Goal: Information Seeking & Learning: Learn about a topic

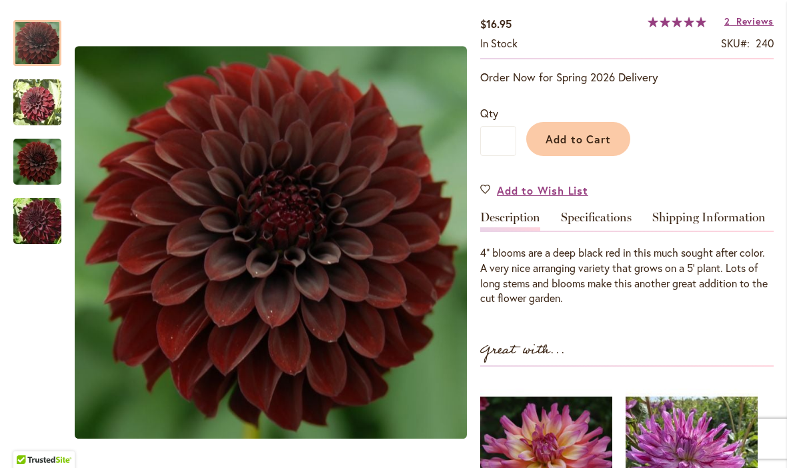
scroll to position [233, 0]
click at [29, 211] on img "BLACK SATIN" at bounding box center [37, 221] width 96 height 64
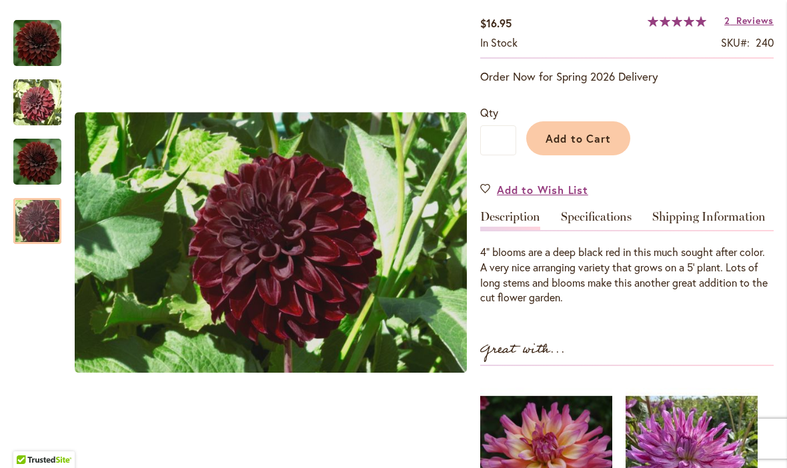
click at [30, 155] on img "BLACK SATIN" at bounding box center [37, 161] width 48 height 53
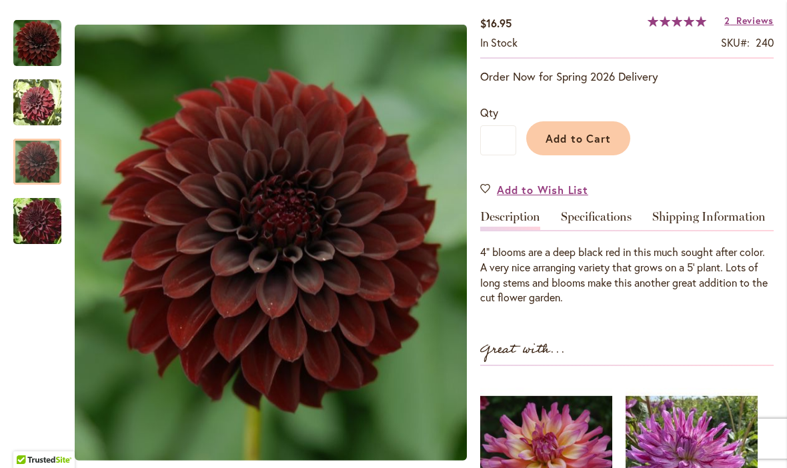
click at [30, 99] on img "BLACK SATIN" at bounding box center [37, 103] width 48 height 48
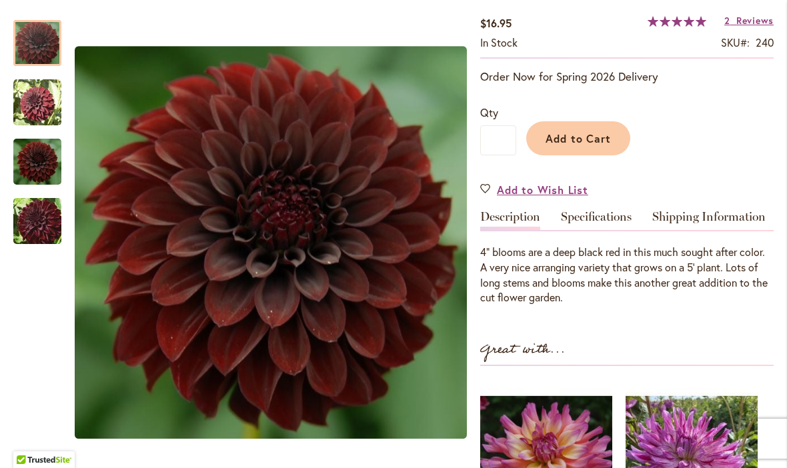
click at [34, 37] on img "BLACK SATIN" at bounding box center [37, 43] width 48 height 48
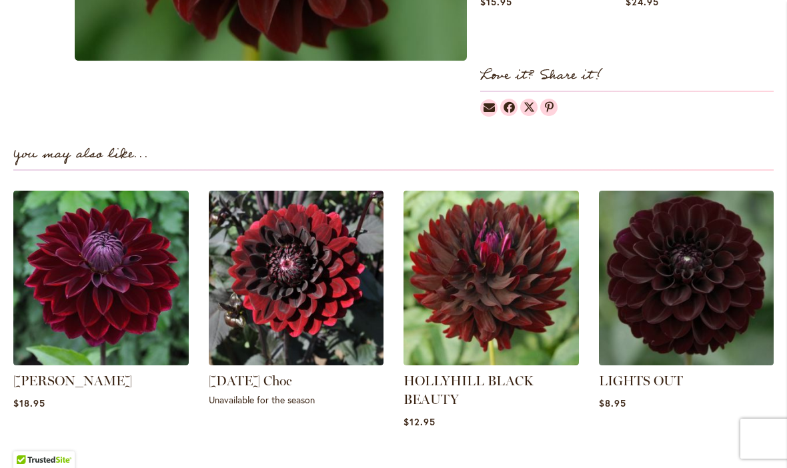
scroll to position [815, 0]
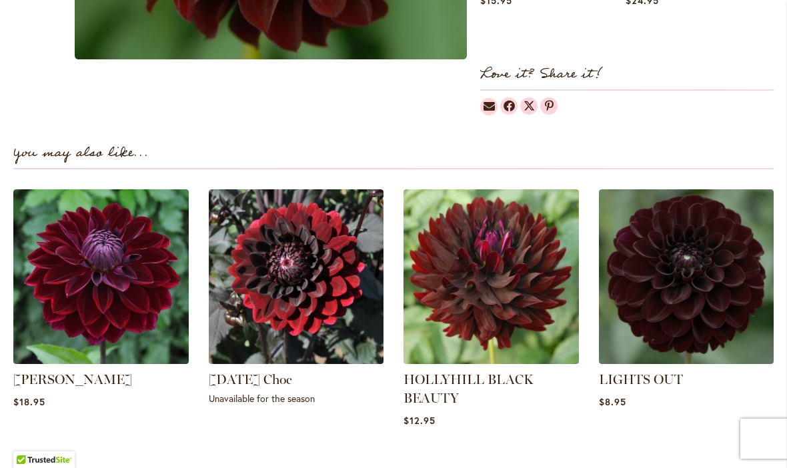
click at [669, 381] on link "LIGHTS OUT" at bounding box center [641, 379] width 84 height 16
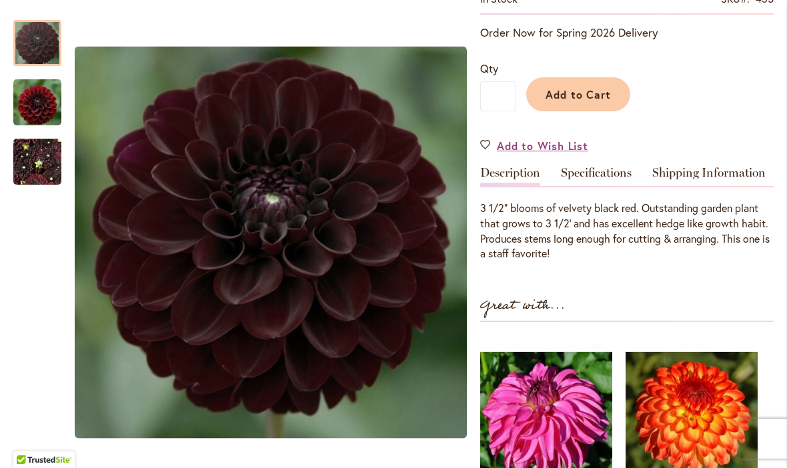
scroll to position [271, 0]
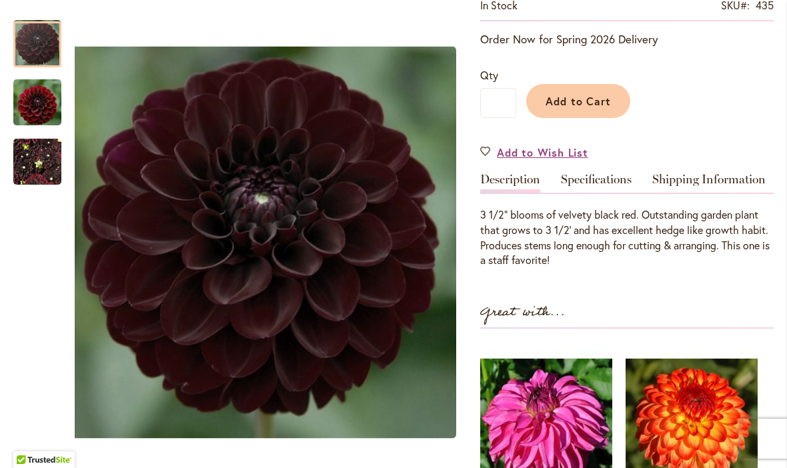
click at [32, 114] on img "LIGHTS OUT" at bounding box center [37, 101] width 48 height 49
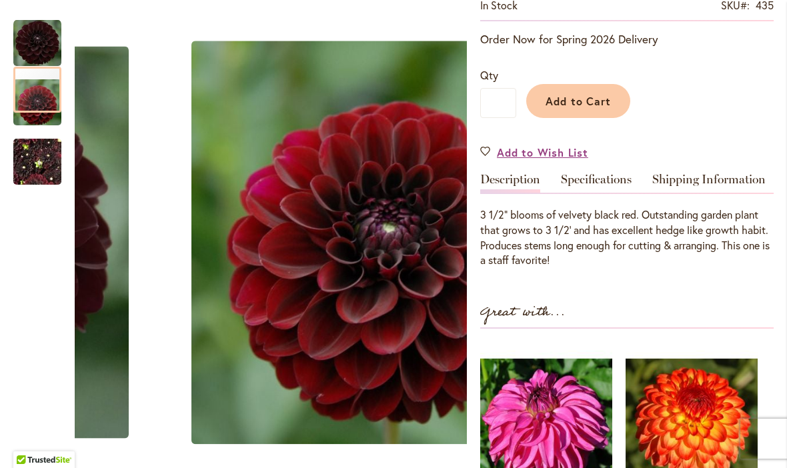
click at [29, 49] on img "LIGHTS OUT" at bounding box center [37, 43] width 48 height 48
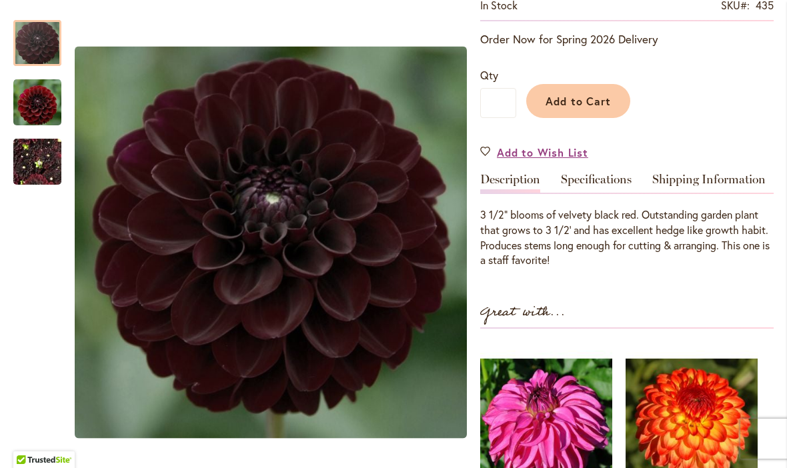
click at [29, 166] on img "LIGHTS OUT" at bounding box center [37, 162] width 48 height 64
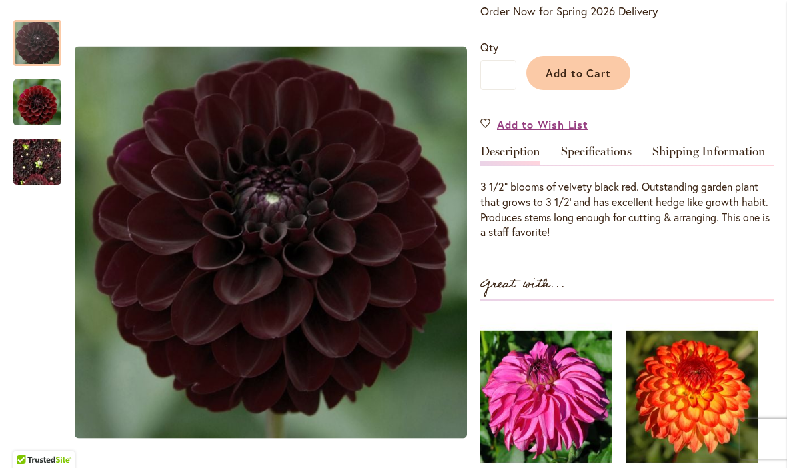
scroll to position [295, 0]
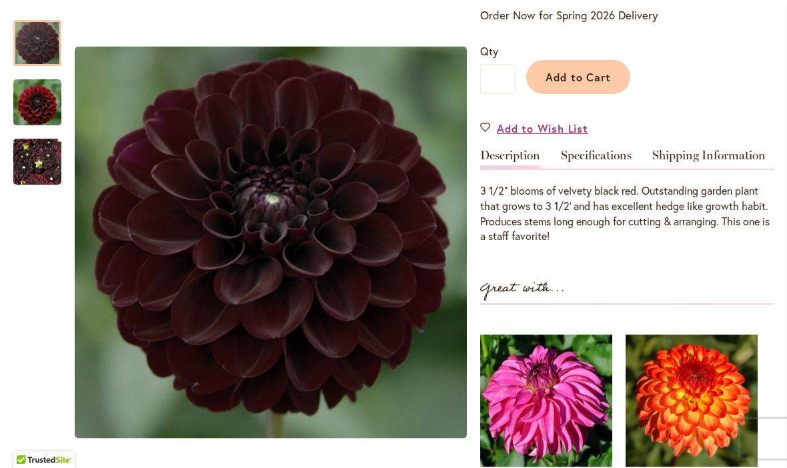
click at [24, 46] on div at bounding box center [37, 43] width 48 height 46
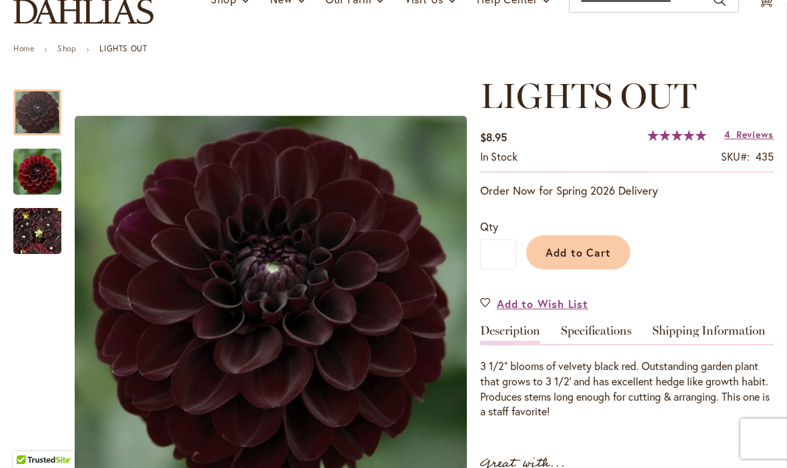
scroll to position [130, 0]
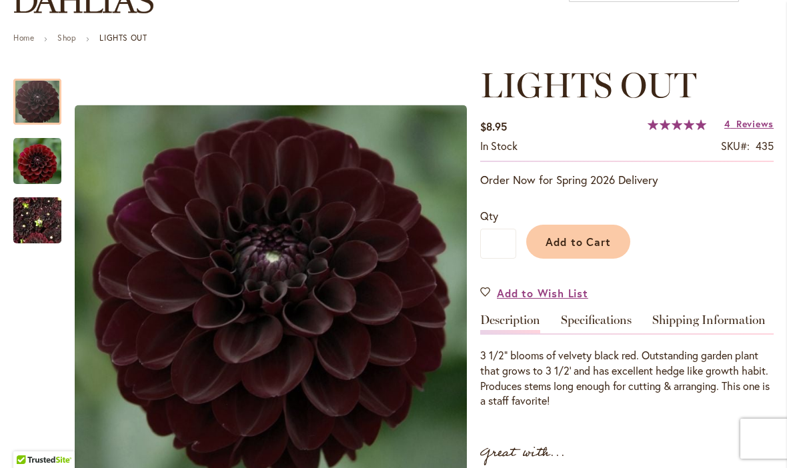
click at [31, 157] on img "LIGHTS OUT" at bounding box center [37, 160] width 48 height 49
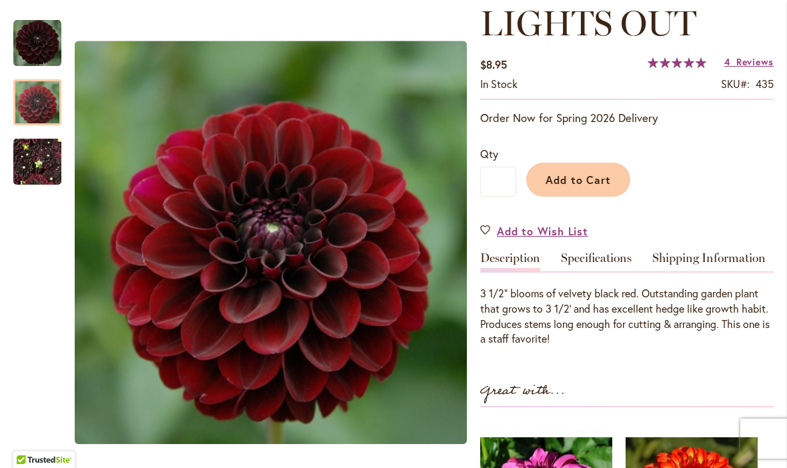
scroll to position [193, 0]
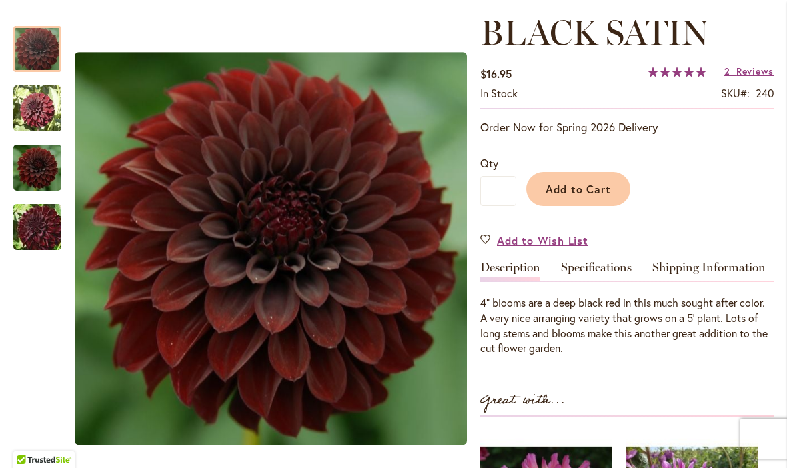
scroll to position [177, 0]
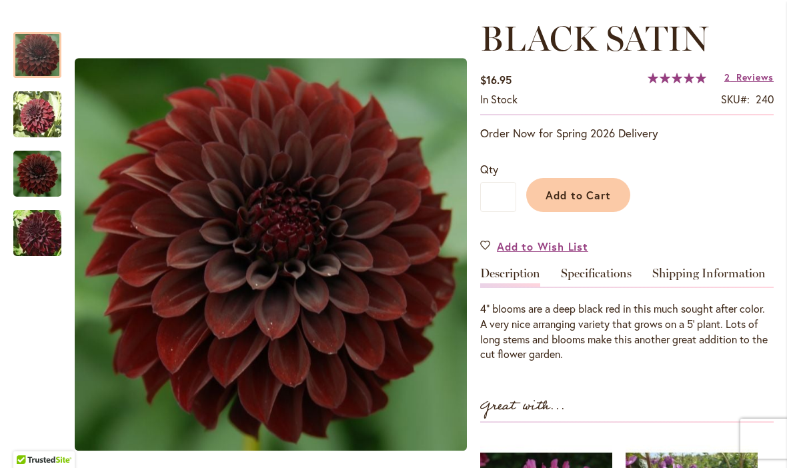
click at [28, 115] on img "BLACK SATIN" at bounding box center [37, 115] width 48 height 48
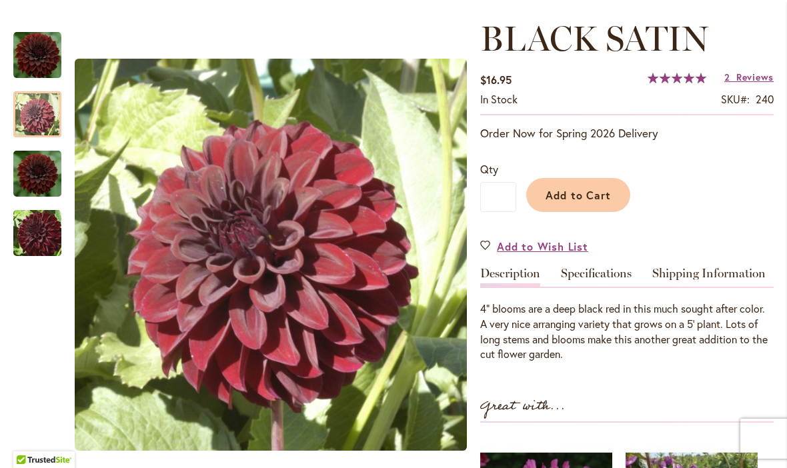
click at [29, 172] on img "BLACK SATIN" at bounding box center [37, 173] width 48 height 53
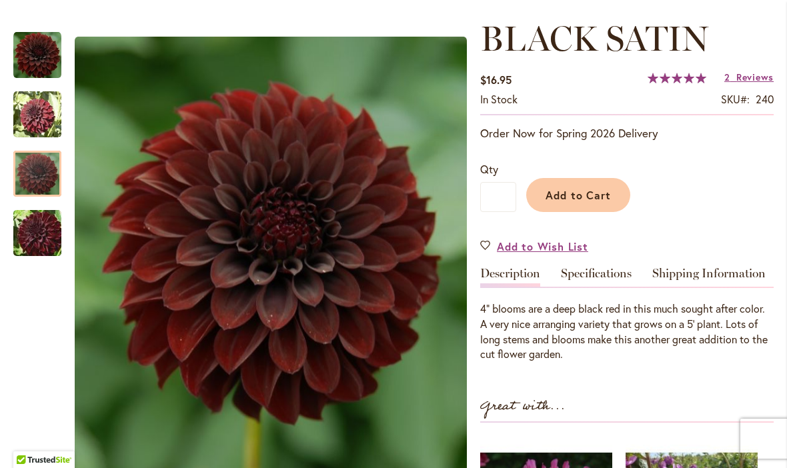
click at [27, 229] on img "BLACK SATIN" at bounding box center [37, 233] width 96 height 64
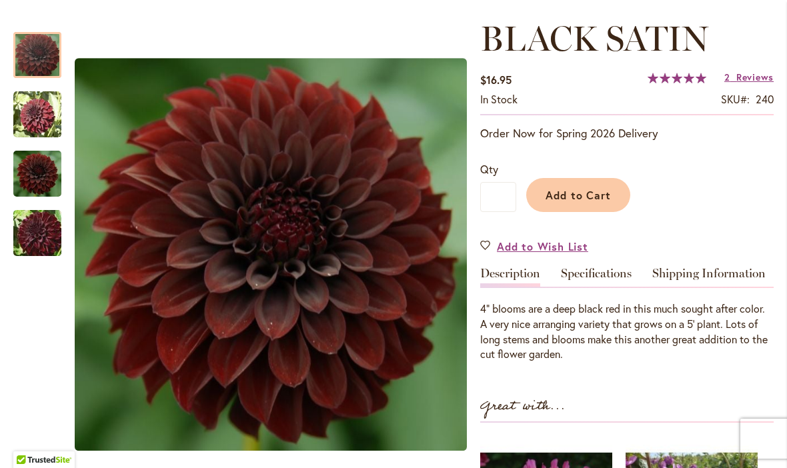
click at [26, 61] on img "BLACK SATIN" at bounding box center [37, 55] width 48 height 48
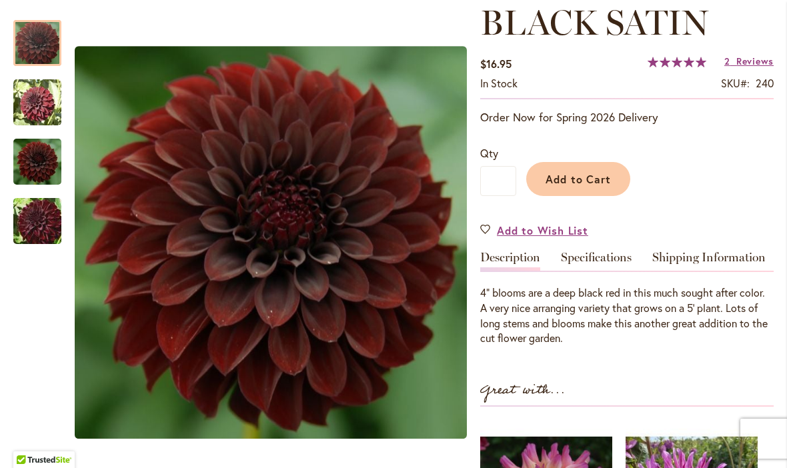
scroll to position [193, 0]
click at [761, 64] on span "Reviews" at bounding box center [754, 60] width 37 height 13
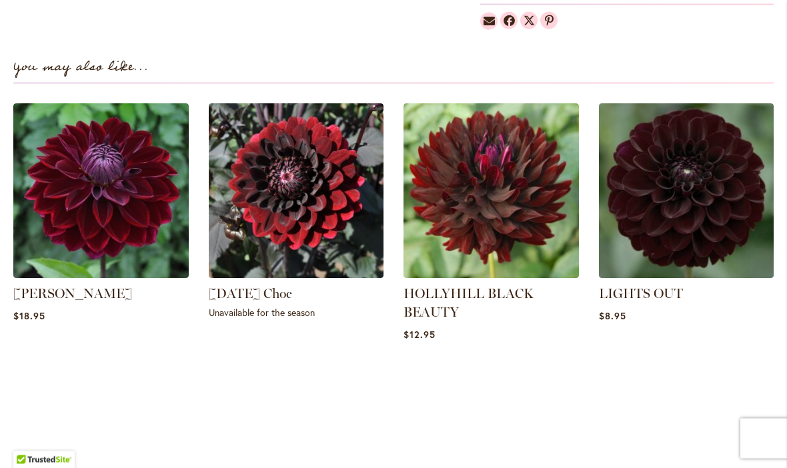
scroll to position [900, 0]
